Goal: Check status: Check status

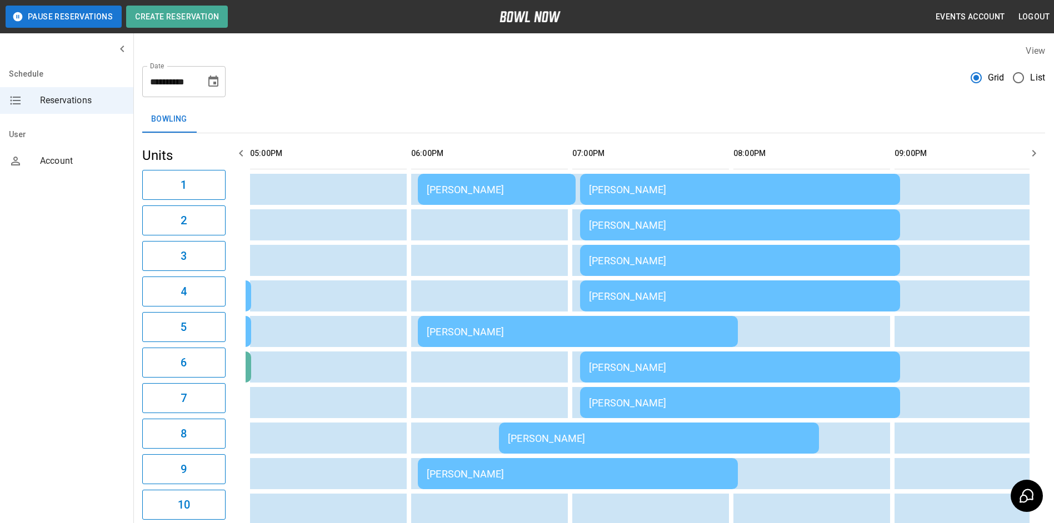
click at [560, 327] on td "[PERSON_NAME]" at bounding box center [578, 331] width 320 height 31
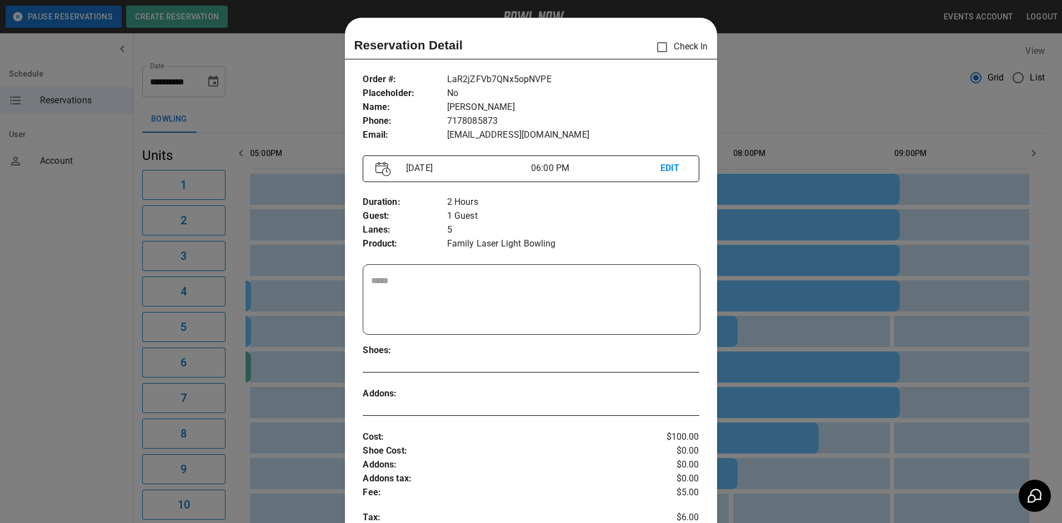
scroll to position [18, 0]
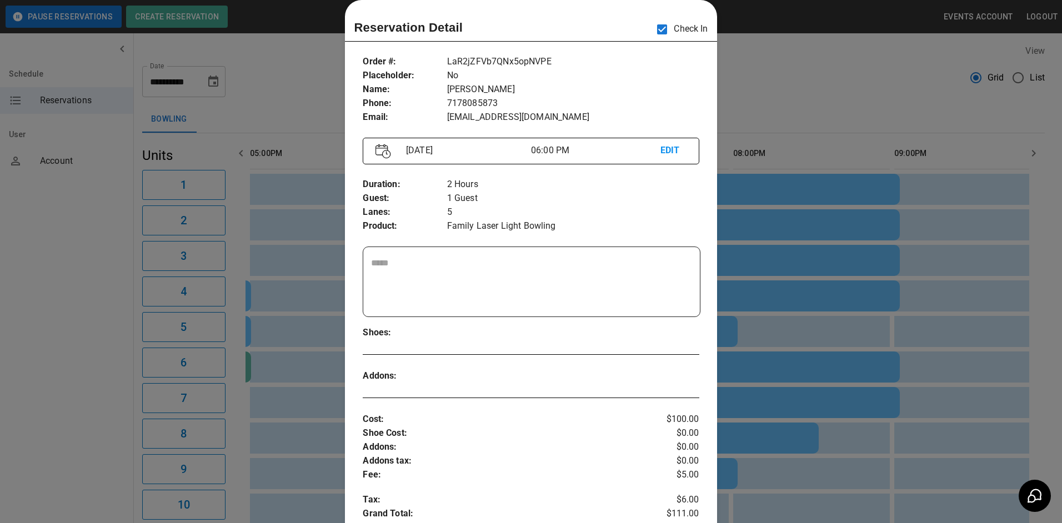
click at [813, 102] on div at bounding box center [531, 261] width 1062 height 523
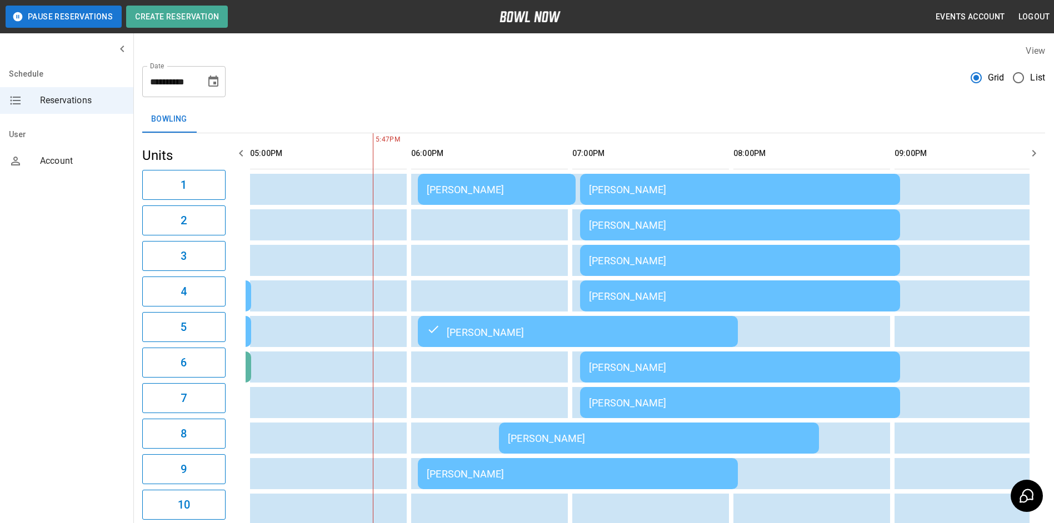
click at [649, 187] on div "[PERSON_NAME]" at bounding box center [740, 190] width 302 height 12
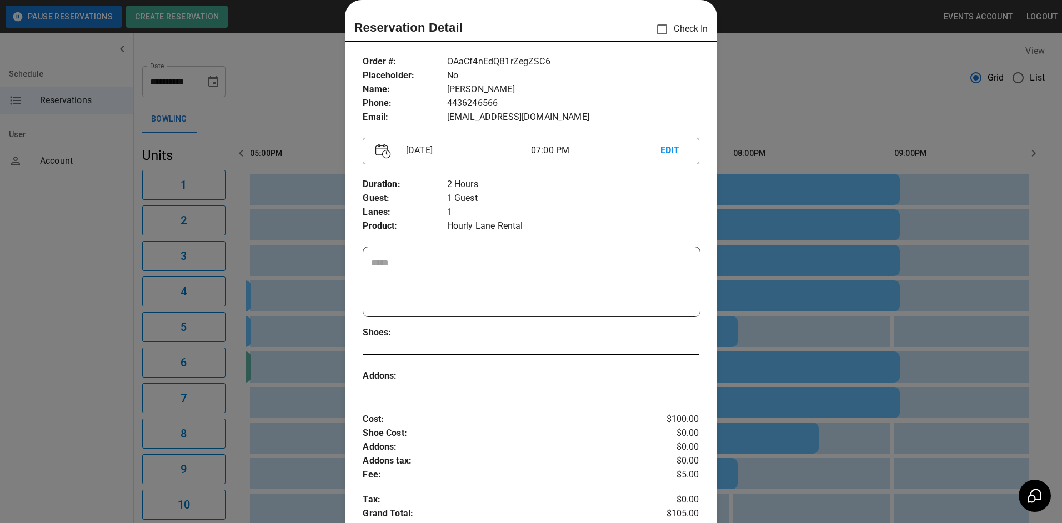
click at [742, 99] on div at bounding box center [531, 261] width 1062 height 523
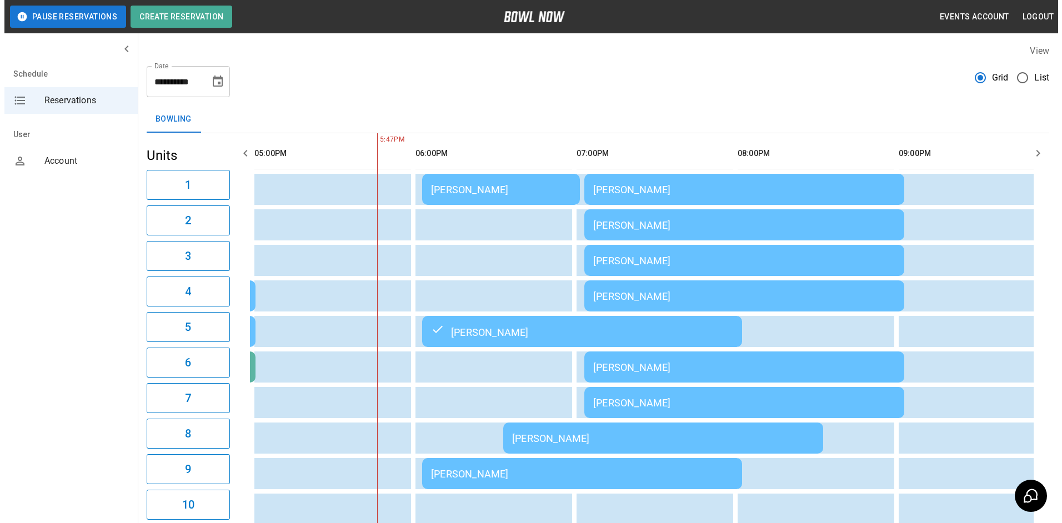
scroll to position [111, 0]
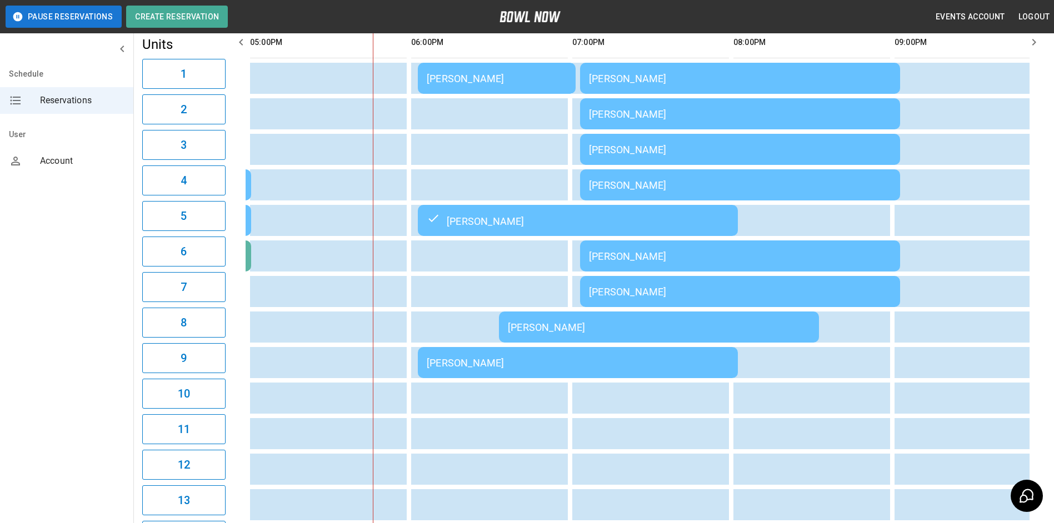
click at [543, 360] on div "[PERSON_NAME]" at bounding box center [578, 363] width 302 height 12
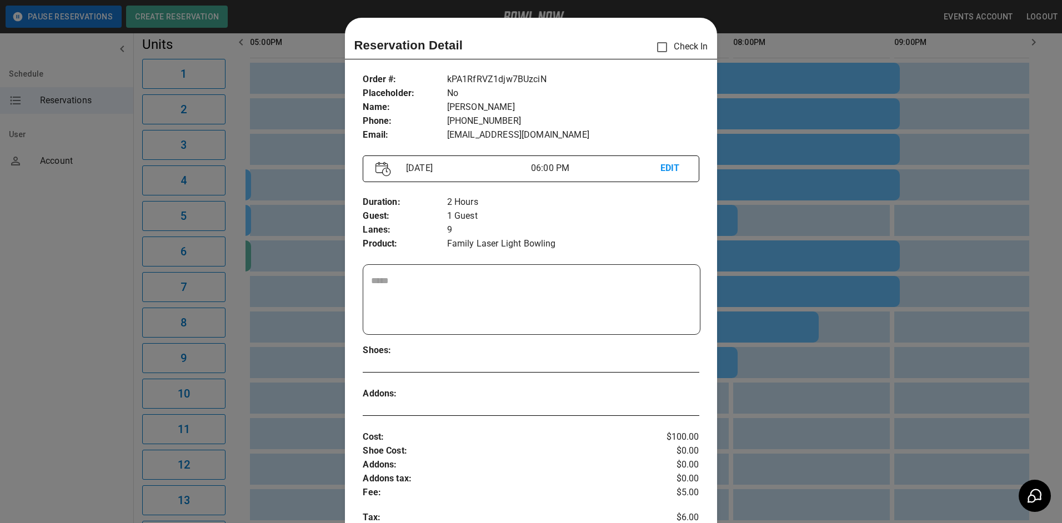
scroll to position [18, 0]
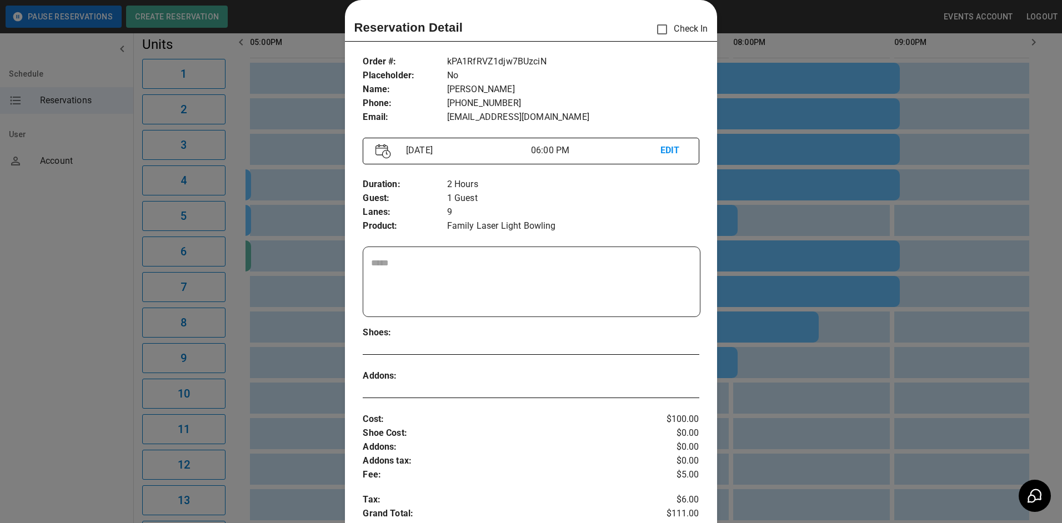
click at [749, 377] on div at bounding box center [531, 261] width 1062 height 523
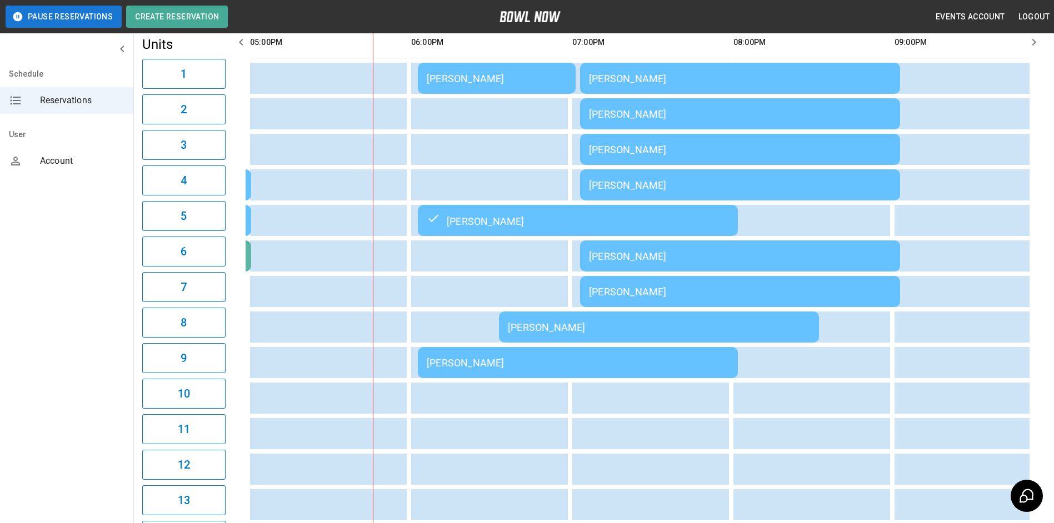
click at [566, 373] on td "[PERSON_NAME]" at bounding box center [578, 362] width 320 height 31
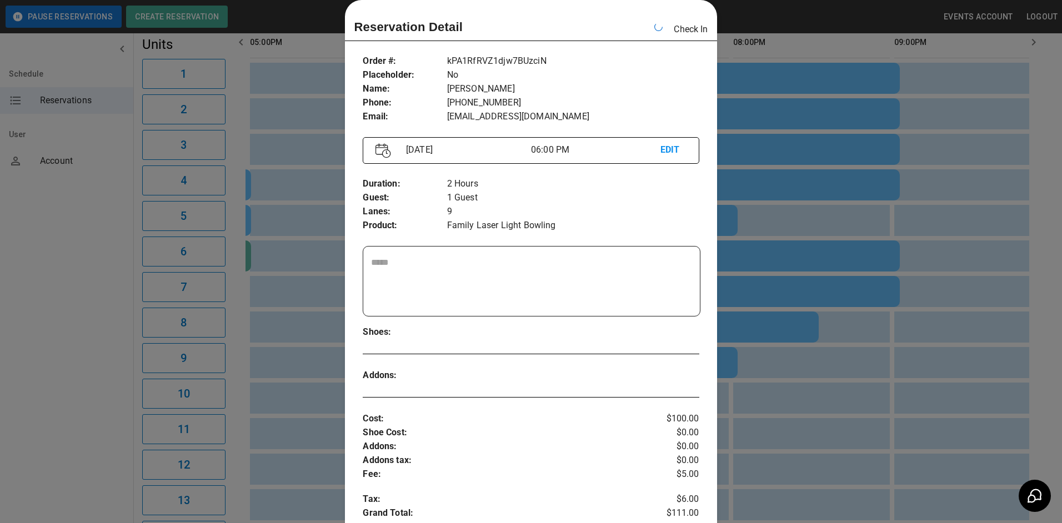
click at [854, 159] on div at bounding box center [531, 261] width 1062 height 523
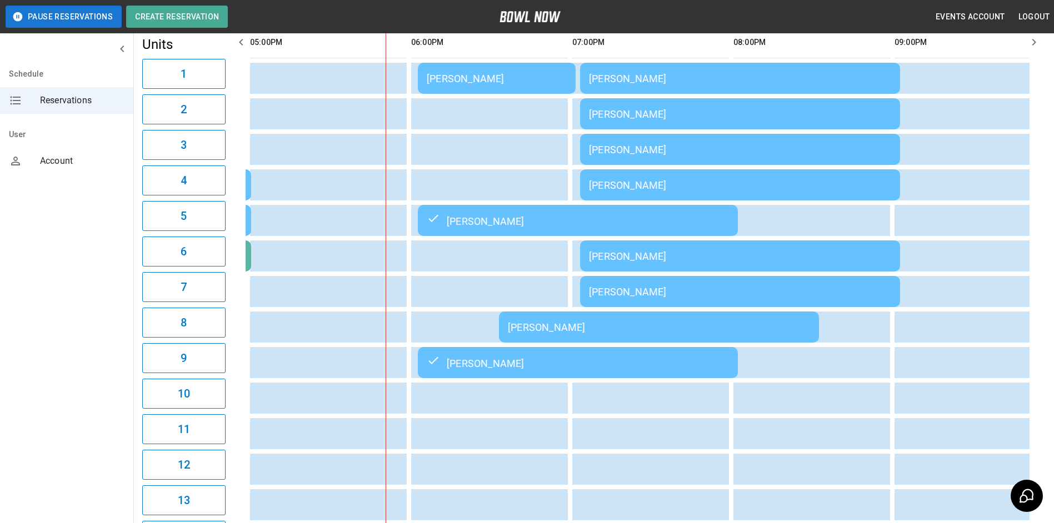
click at [508, 66] on td "[PERSON_NAME]" at bounding box center [497, 78] width 158 height 31
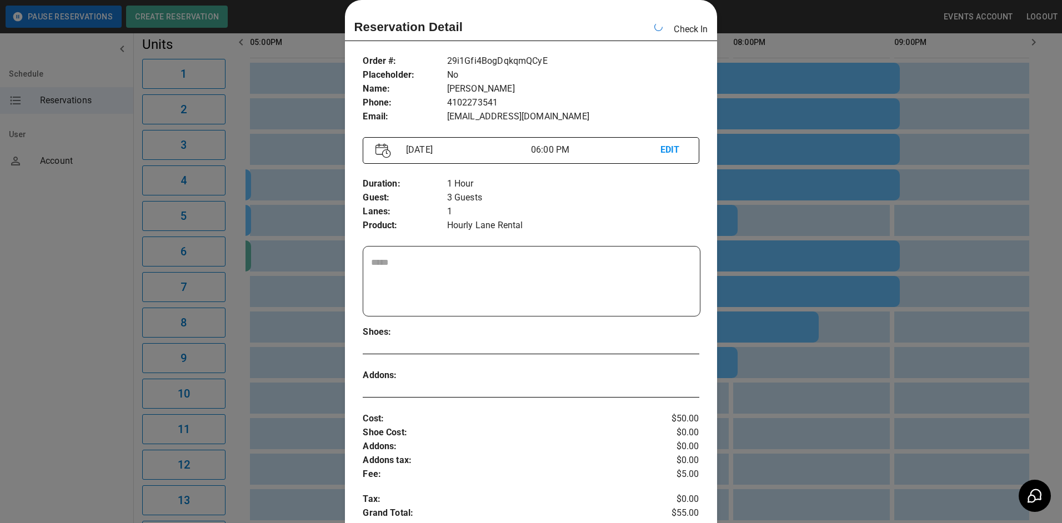
click at [851, 147] on div at bounding box center [531, 261] width 1062 height 523
